Goal: Transaction & Acquisition: Purchase product/service

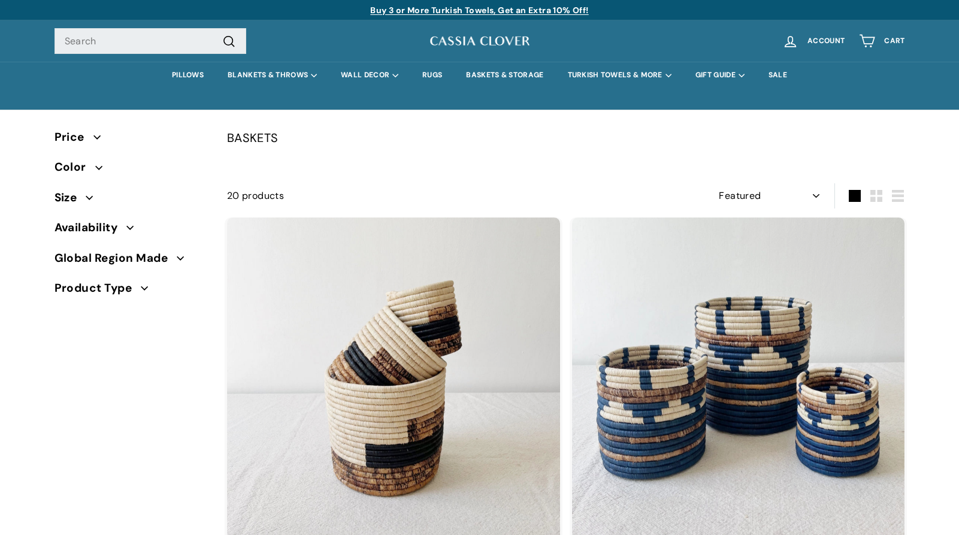
select select "manual"
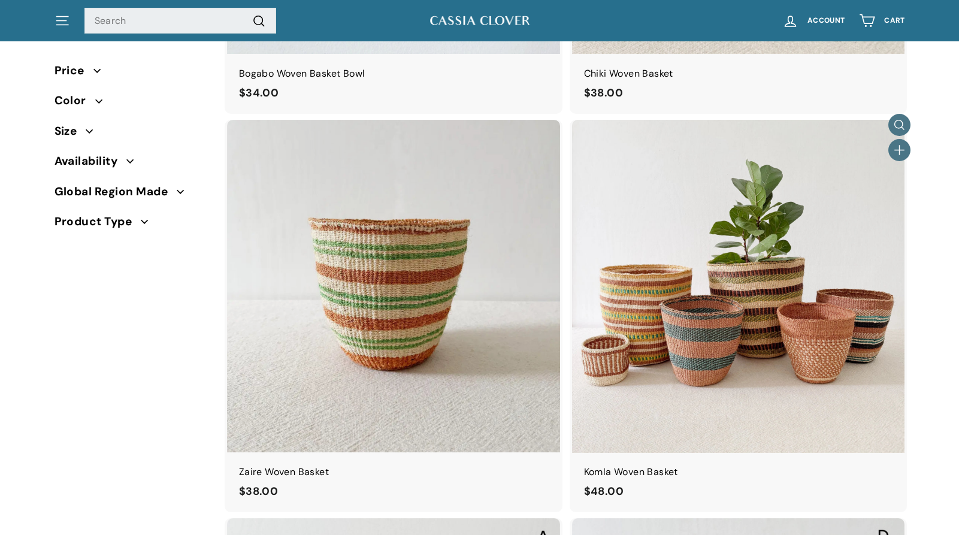
scroll to position [2111, 0]
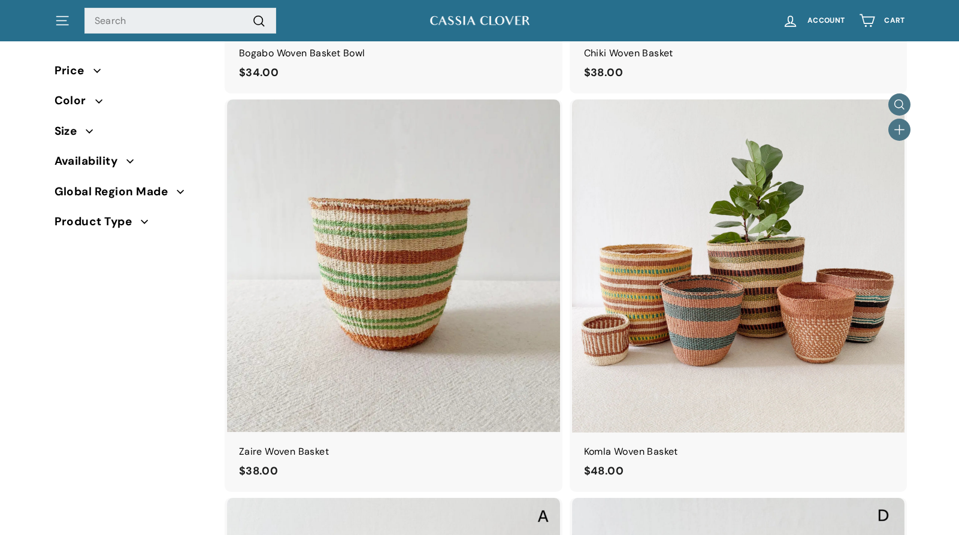
click at [753, 300] on img at bounding box center [738, 265] width 333 height 333
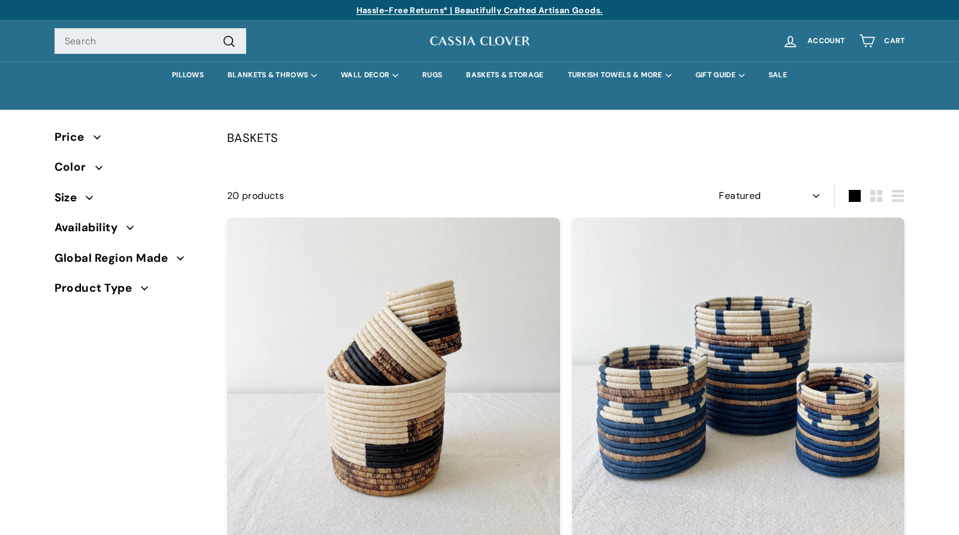
select select "manual"
click at [271, 0] on div "Pause slideshow Play slideshow Buy 3 or More Turkish Towels, Get an Extra 10% O…" at bounding box center [480, 10] width 851 height 20
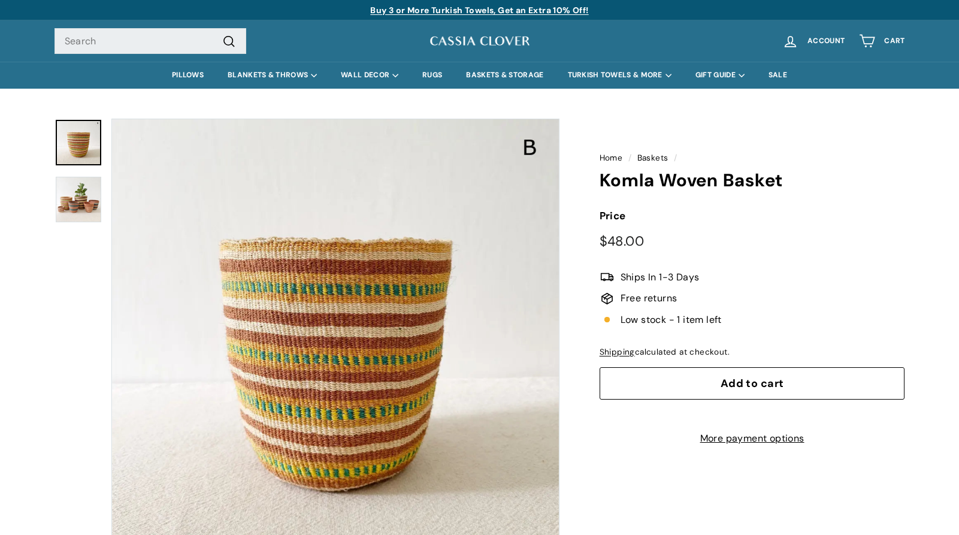
click at [62, 195] on img at bounding box center [79, 200] width 46 height 46
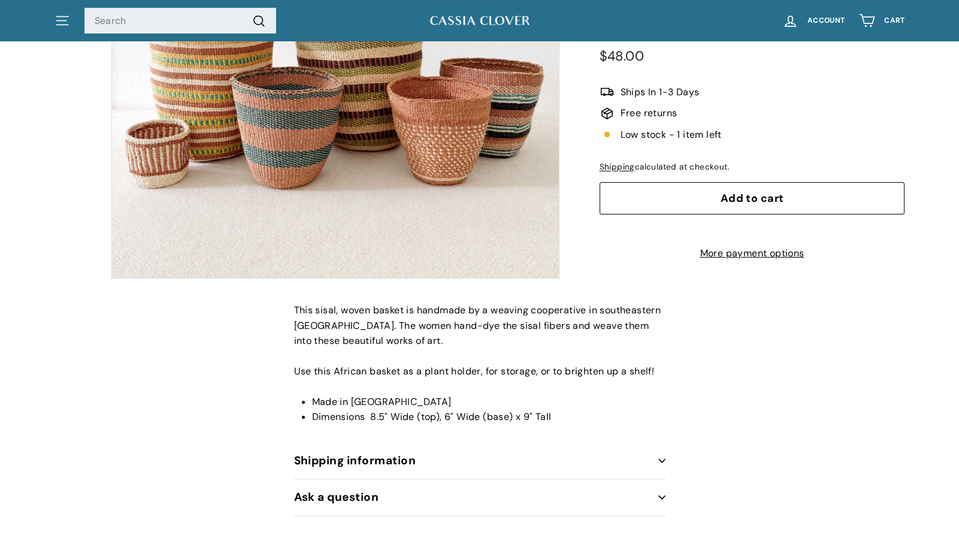
scroll to position [375, 0]
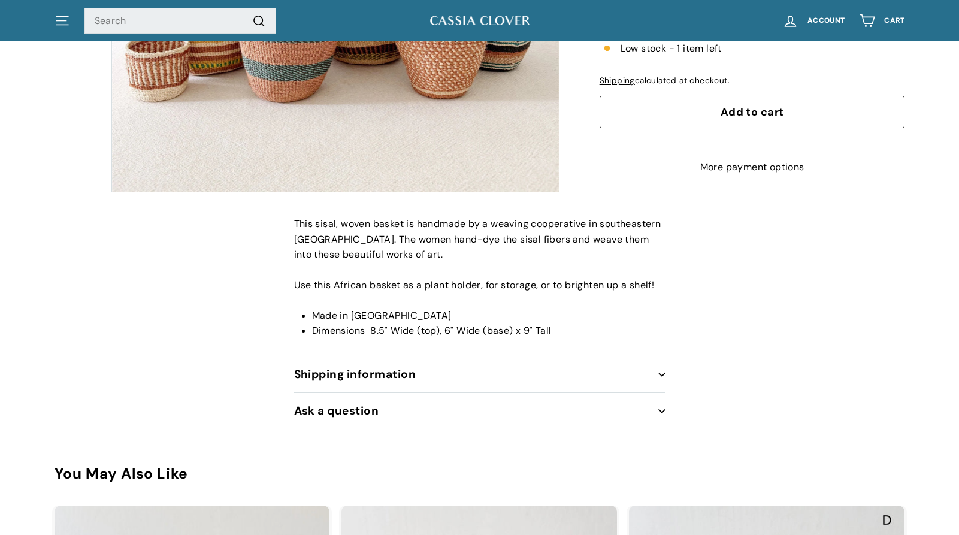
click at [464, 378] on button "Shipping information" at bounding box center [480, 375] width 372 height 37
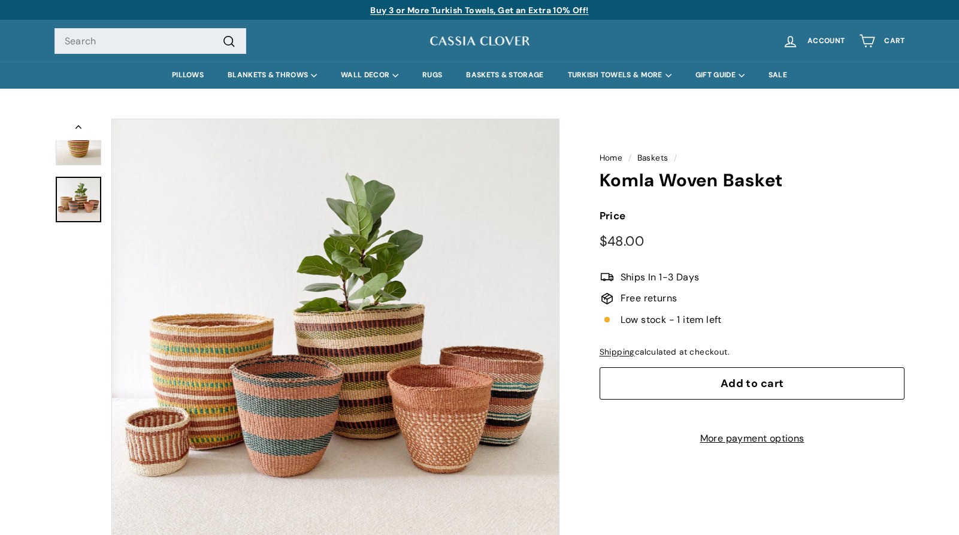
scroll to position [0, 0]
click at [485, 79] on link "BASKETS & STORAGE" at bounding box center [504, 75] width 101 height 27
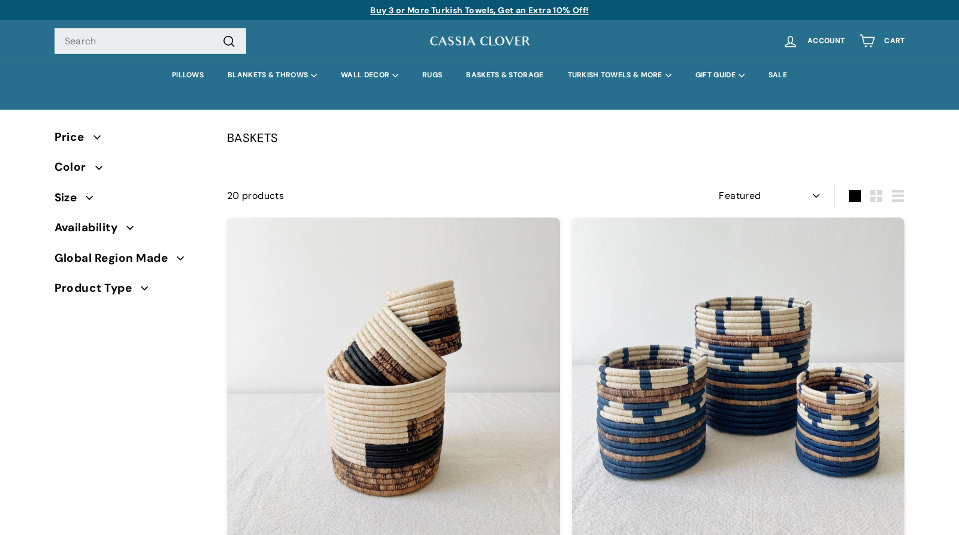
select select "manual"
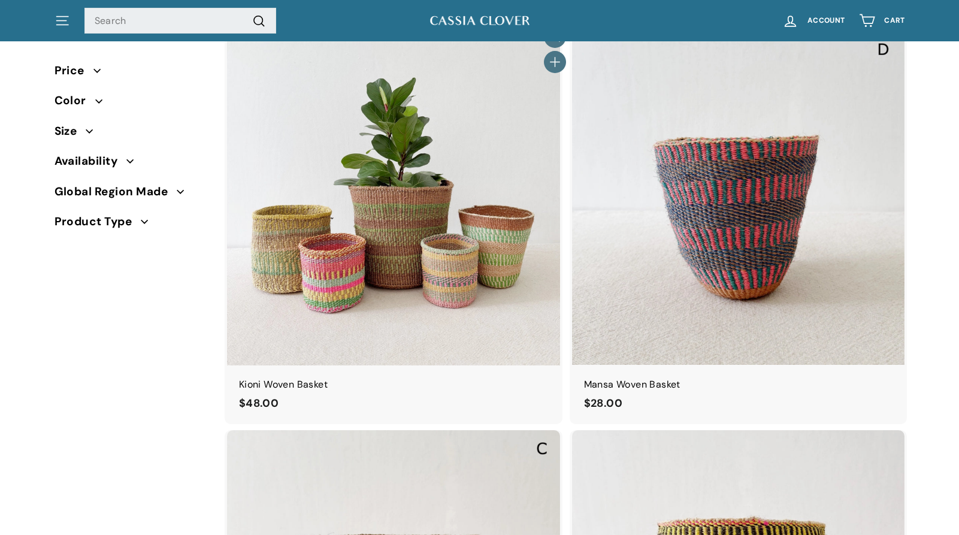
scroll to position [2576, 0]
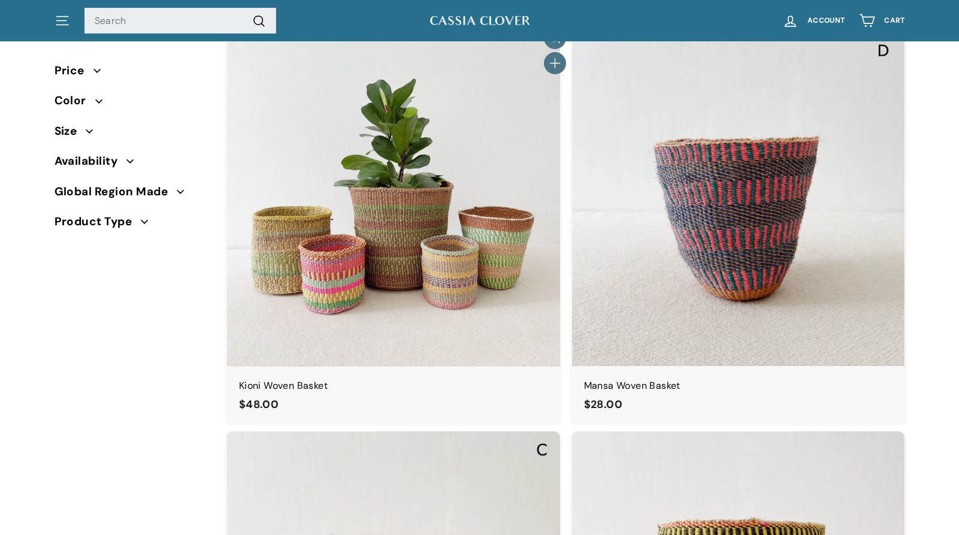
click at [400, 236] on img at bounding box center [393, 199] width 333 height 333
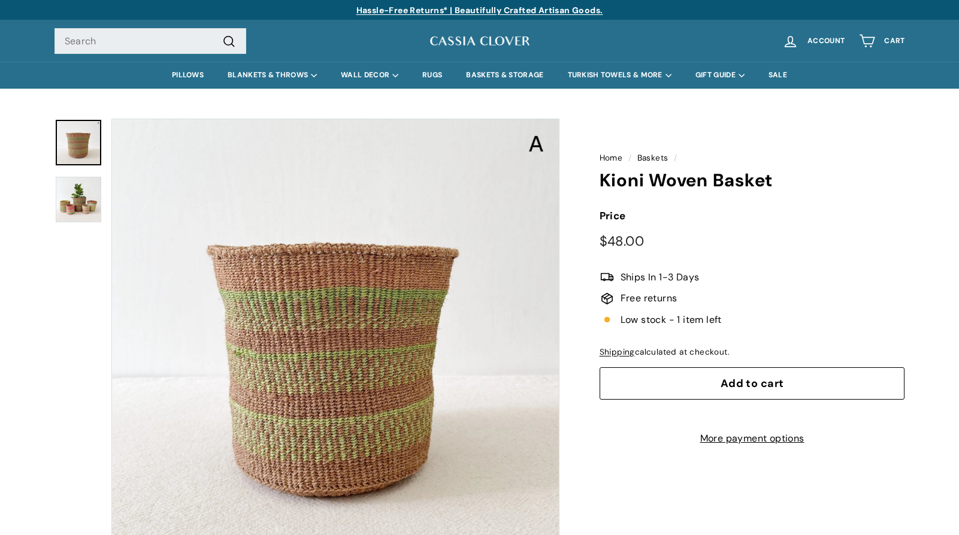
click at [85, 219] on img at bounding box center [79, 200] width 46 height 46
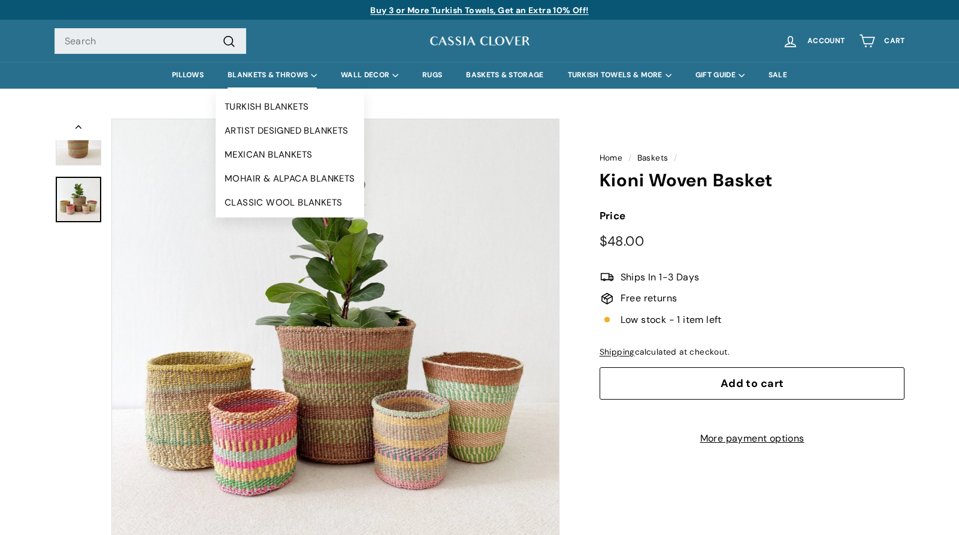
click at [277, 77] on summary "BLANKETS & THROWS" at bounding box center [272, 75] width 113 height 27
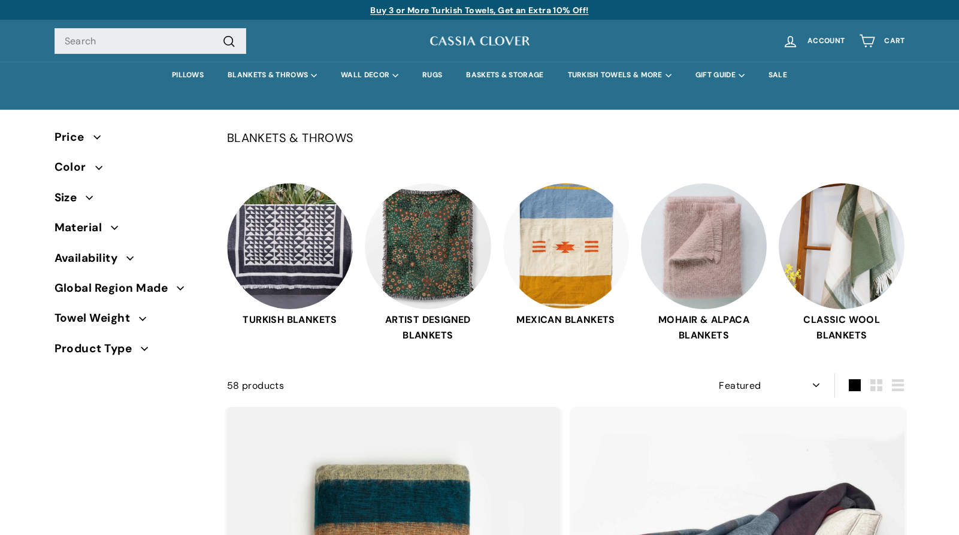
select select "manual"
click at [435, 75] on link "RUGS" at bounding box center [433, 75] width 44 height 27
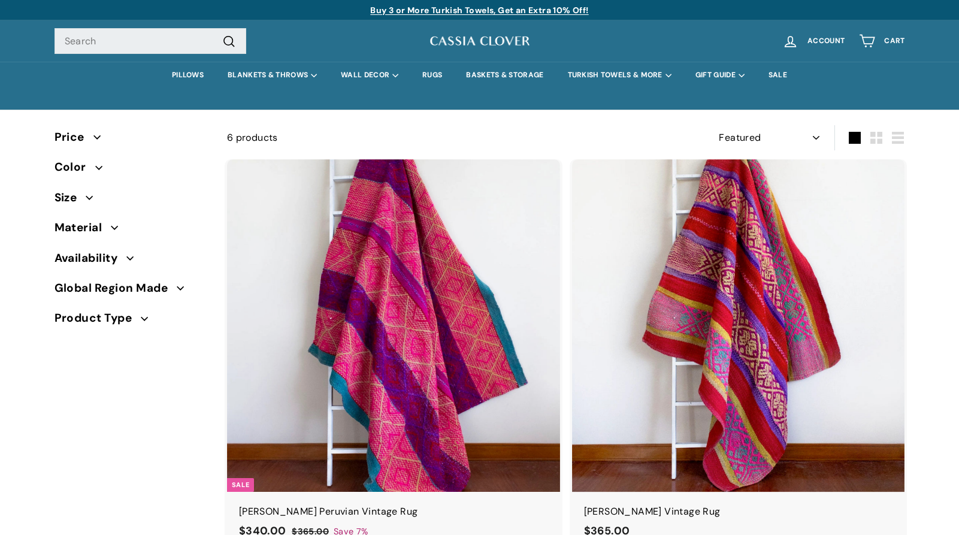
select select "manual"
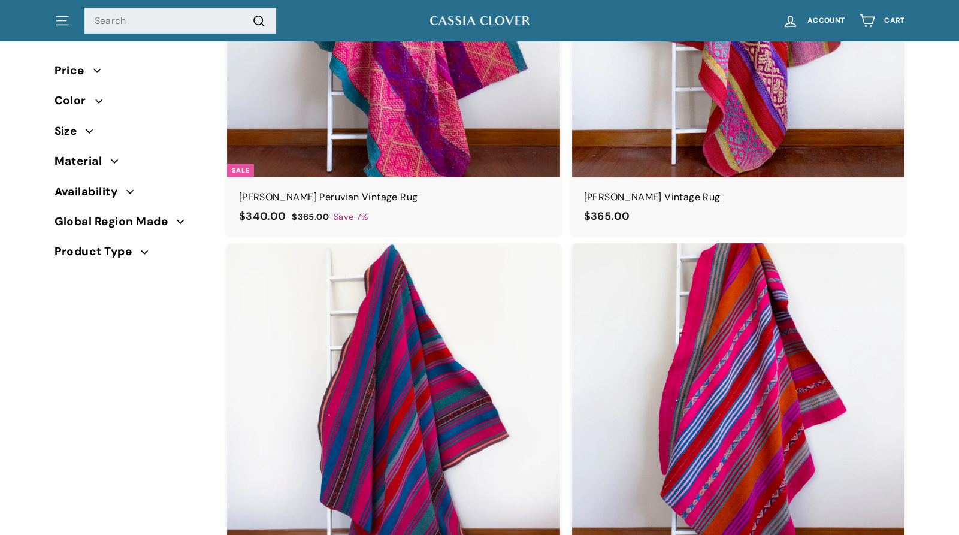
scroll to position [393, 0]
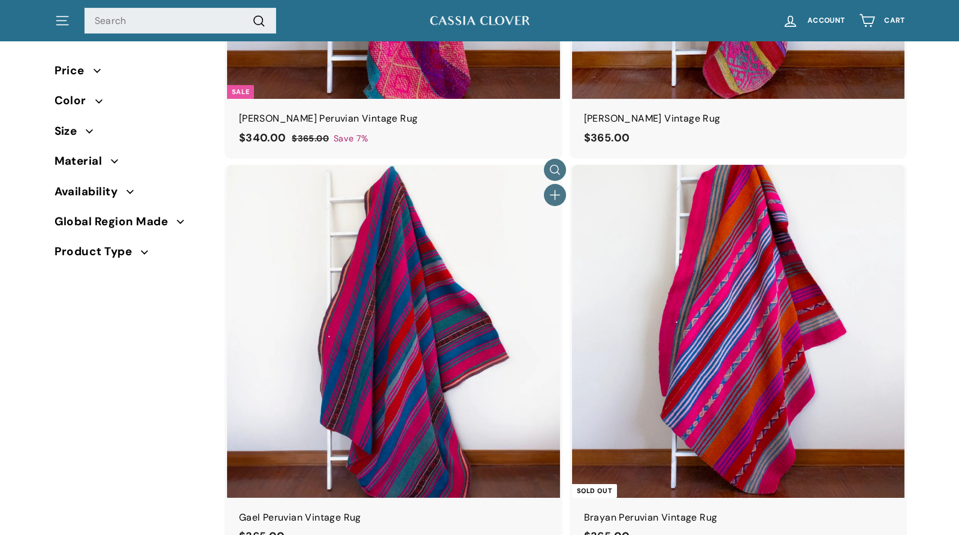
click at [390, 348] on img at bounding box center [393, 331] width 333 height 333
